Goal: Find specific page/section: Find specific page/section

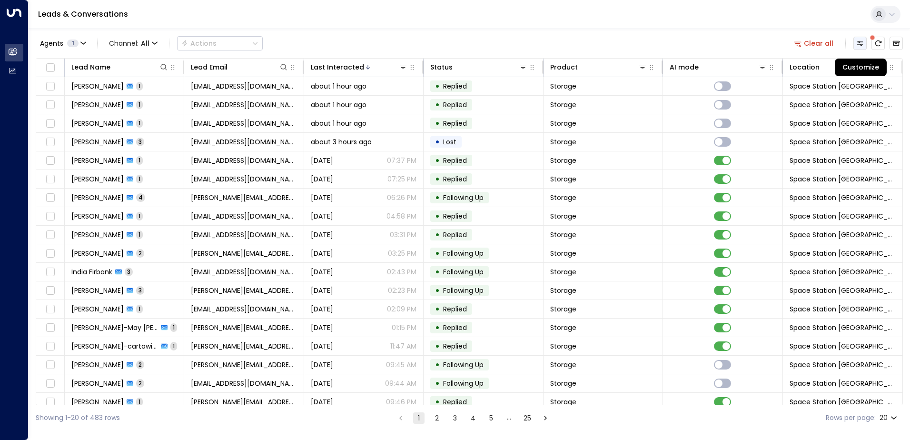
click at [859, 44] on icon "Customize" at bounding box center [861, 44] width 8 height 8
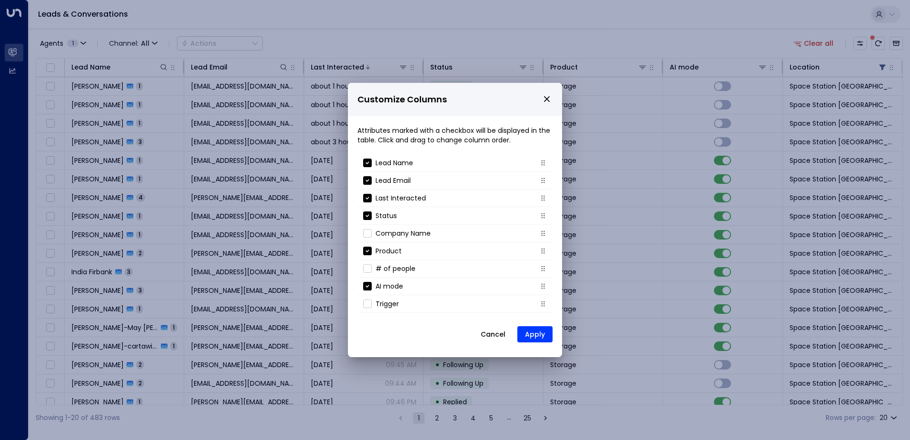
drag, startPoint x: 552, startPoint y: 97, endPoint x: 548, endPoint y: 99, distance: 5.1
click at [551, 97] on p "Customize Columns" at bounding box center [455, 99] width 195 height 18
click at [547, 100] on icon "close" at bounding box center [547, 99] width 6 height 6
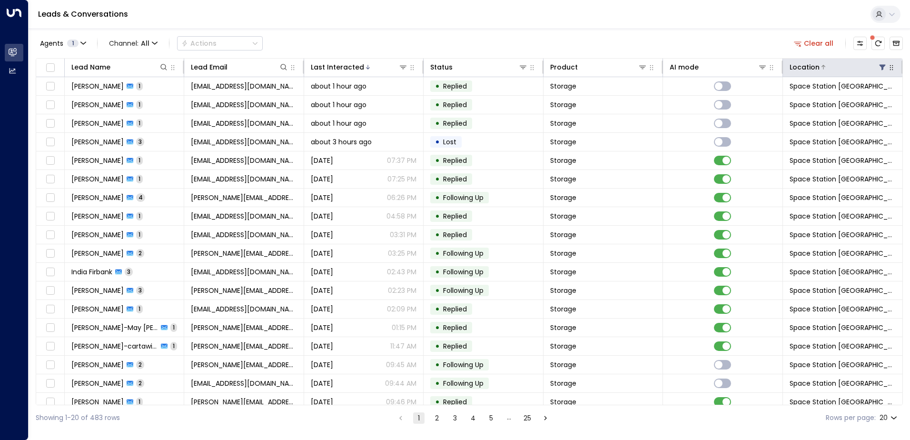
click at [879, 68] on icon at bounding box center [883, 67] width 8 height 8
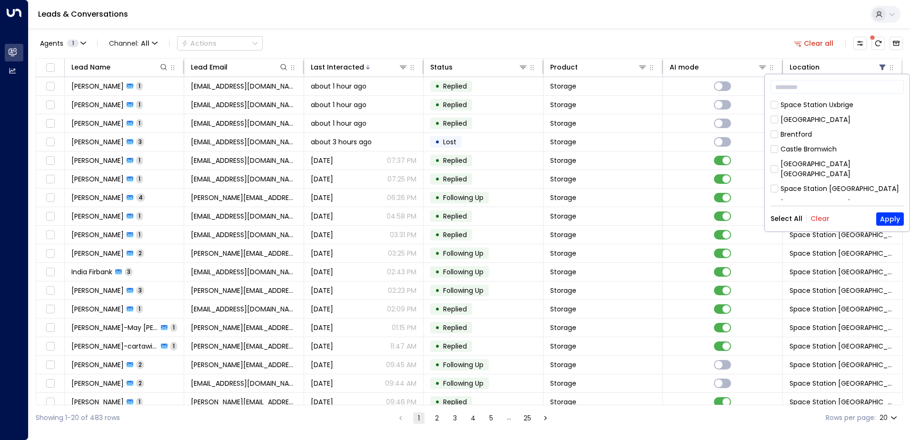
click at [819, 224] on div "Select All Clear Apply" at bounding box center [837, 218] width 133 height 13
click at [819, 220] on button "Clear" at bounding box center [820, 219] width 19 height 8
click at [786, 171] on div "Space Station Daventry" at bounding box center [820, 176] width 79 height 10
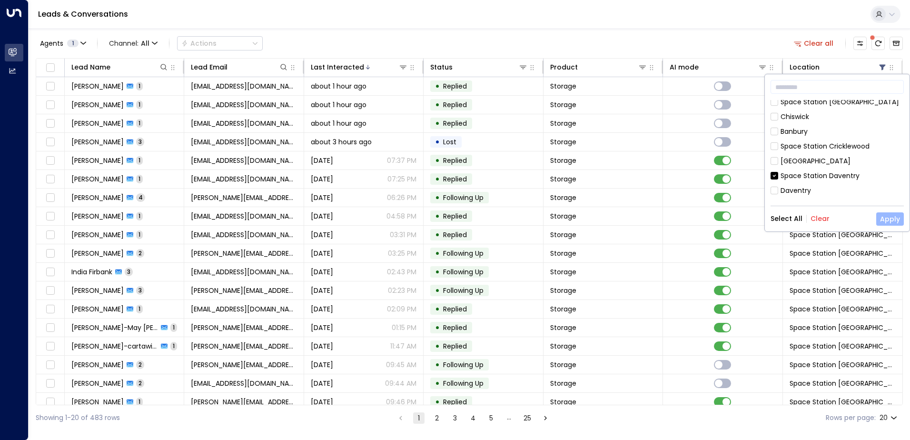
click at [893, 216] on button "Apply" at bounding box center [891, 218] width 28 height 13
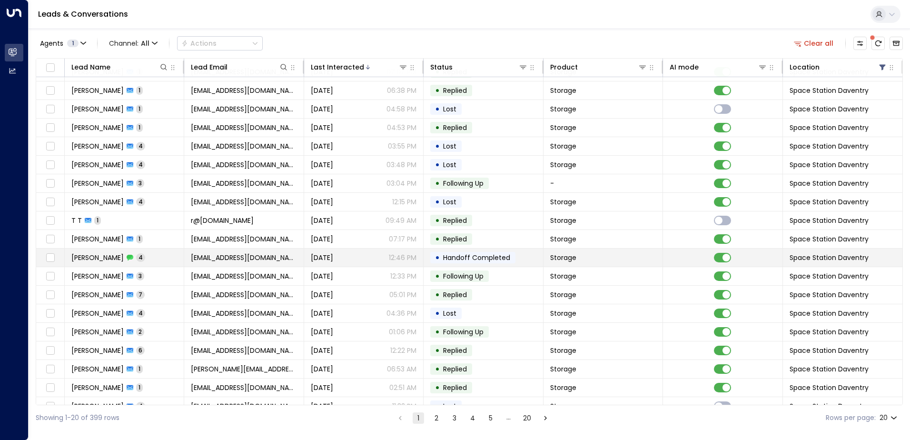
scroll to position [47, 0]
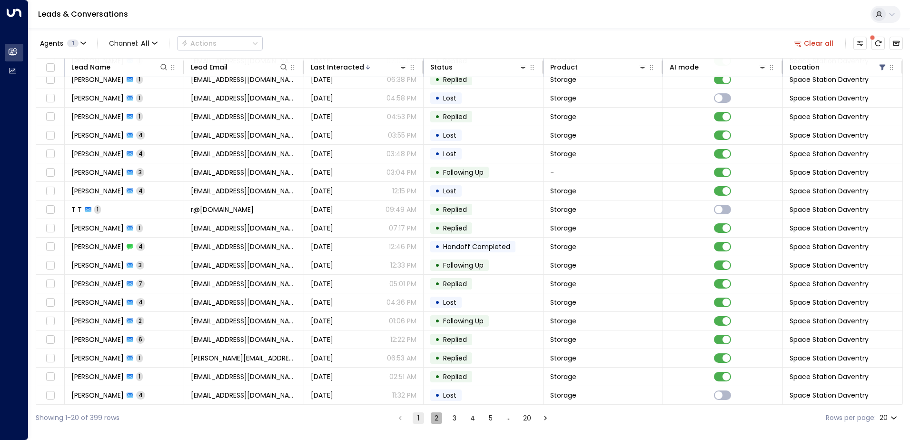
click at [435, 412] on button "2" at bounding box center [436, 417] width 11 height 11
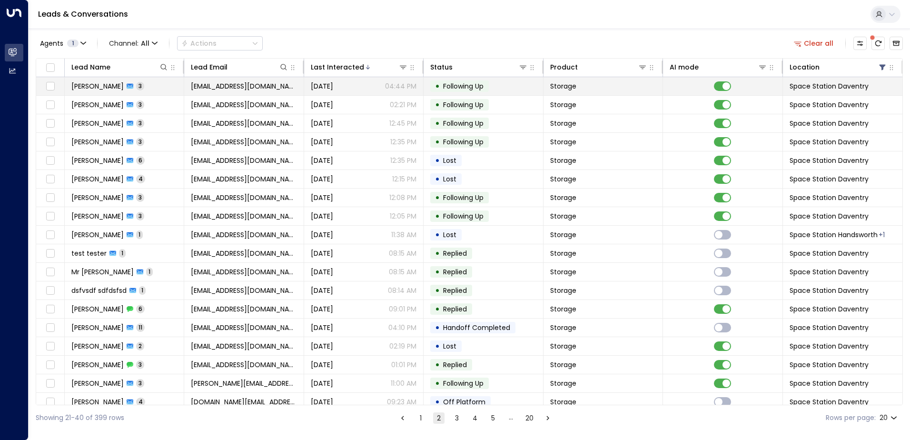
click at [270, 85] on span "[EMAIL_ADDRESS][DOMAIN_NAME]" at bounding box center [244, 86] width 106 height 10
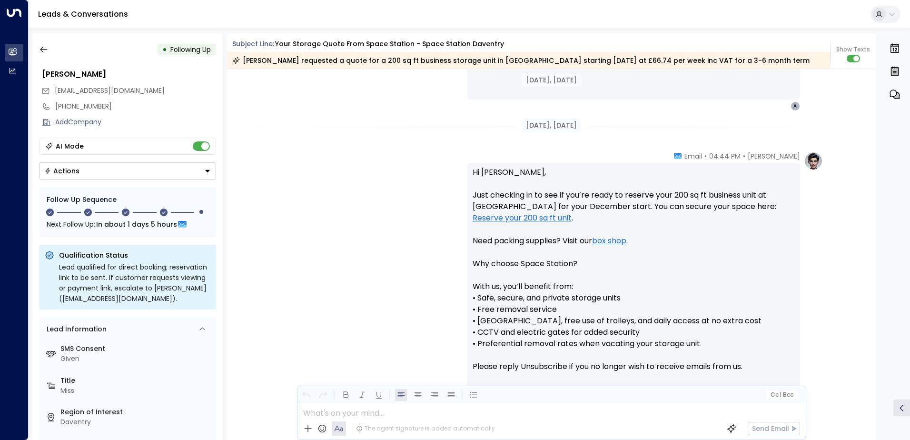
scroll to position [723, 0]
